Goal: Task Accomplishment & Management: Manage account settings

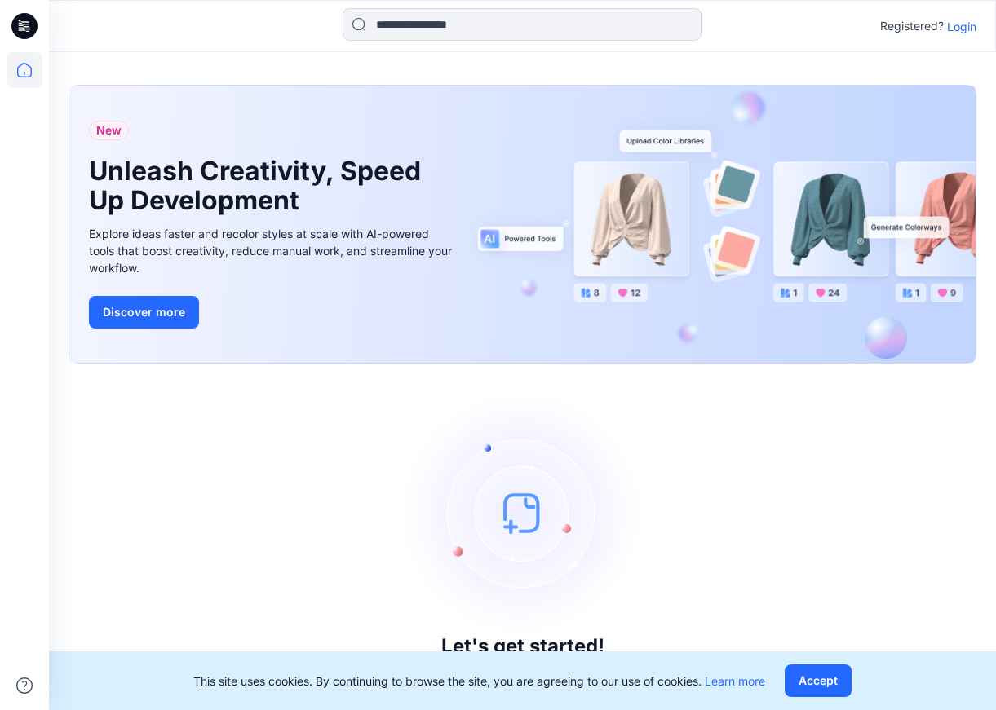
click at [883, 19] on p "Login" at bounding box center [961, 26] width 29 height 17
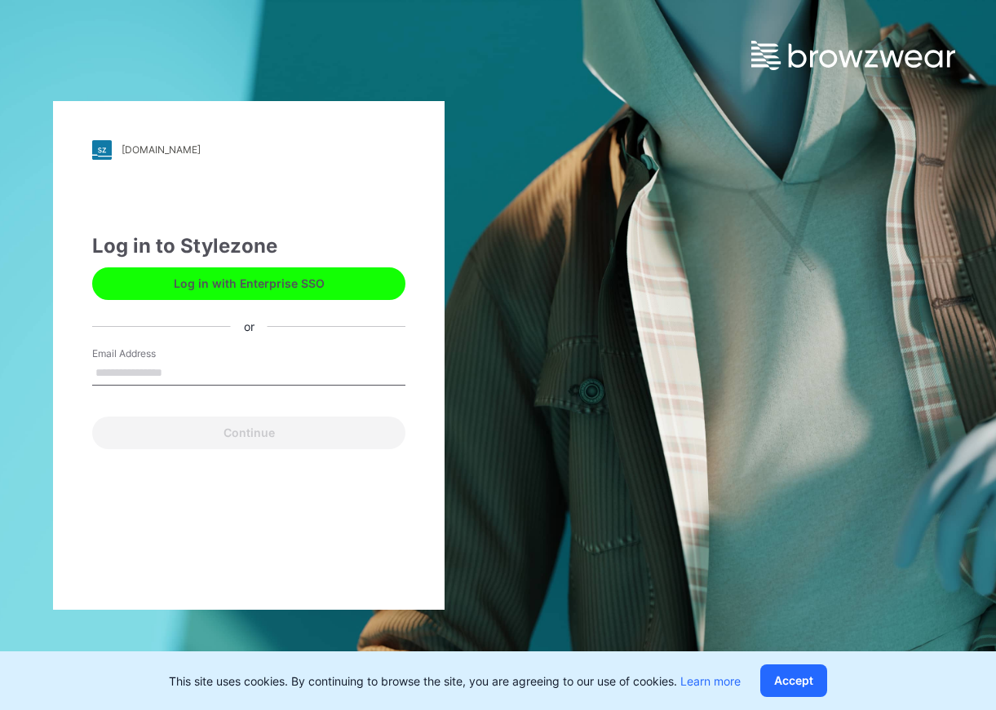
click at [240, 281] on button "Log in with Enterprise SSO" at bounding box center [248, 284] width 313 height 33
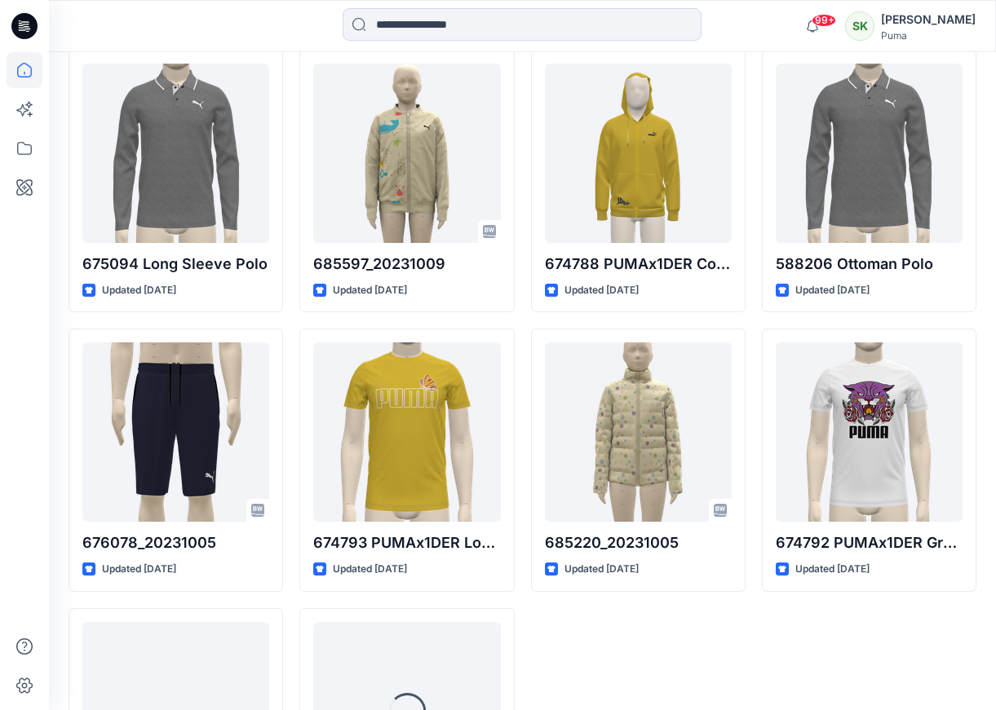
scroll to position [54317, 0]
